Goal: Find specific page/section: Find specific page/section

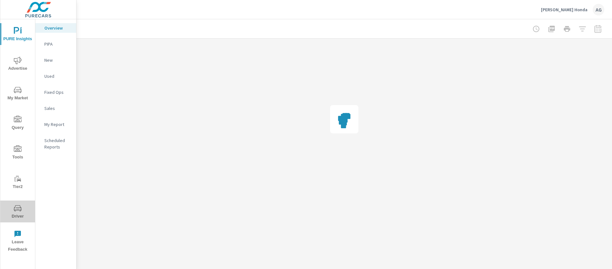
click at [14, 207] on icon "nav menu" at bounding box center [18, 208] width 8 height 6
